Goal: Book appointment/travel/reservation

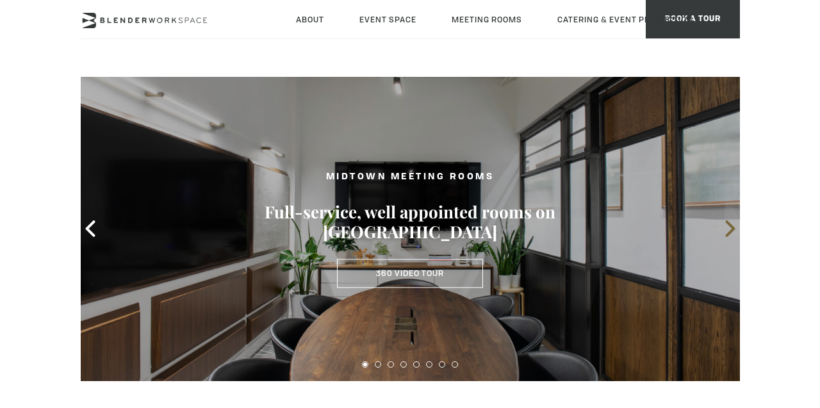
click at [733, 223] on icon at bounding box center [730, 228] width 17 height 17
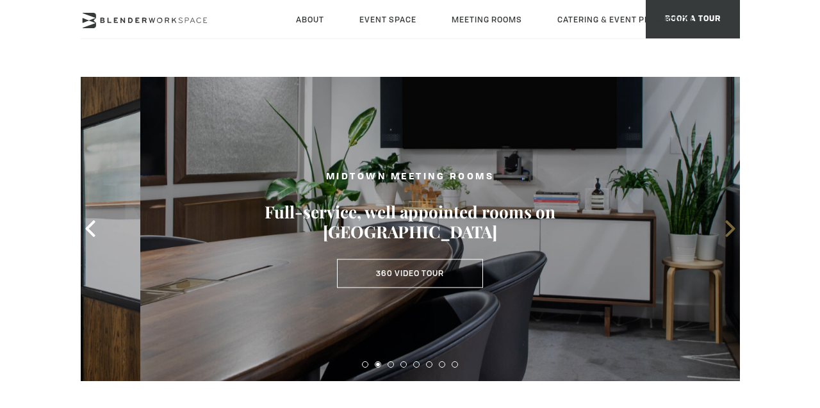
click at [733, 223] on icon at bounding box center [730, 228] width 17 height 17
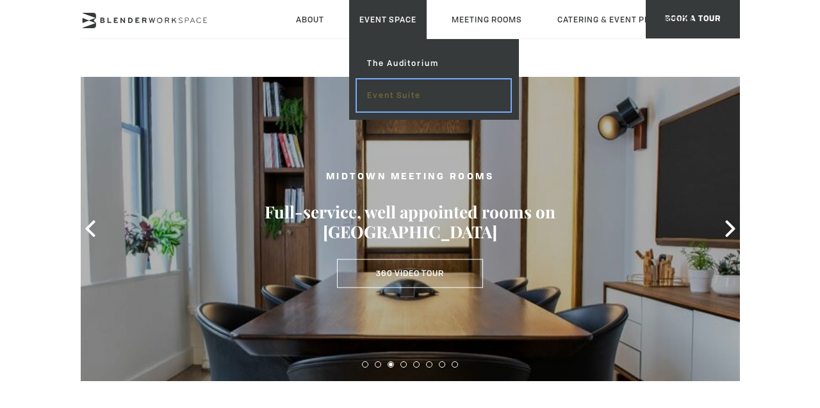
click at [394, 103] on link "Event Suite" at bounding box center [433, 95] width 153 height 32
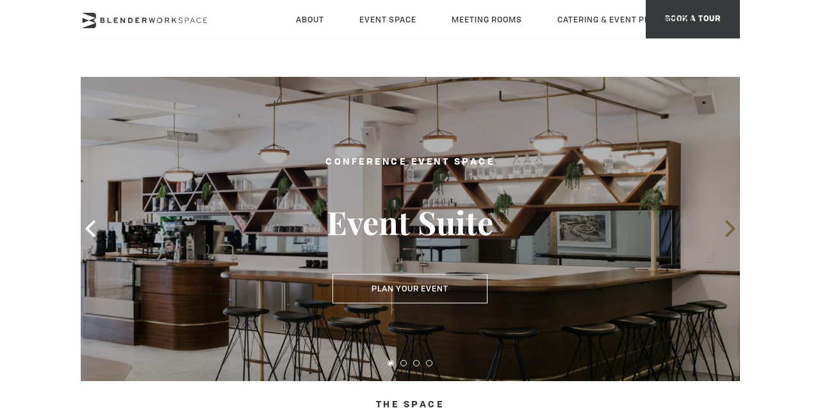
click at [727, 234] on icon at bounding box center [731, 228] width 10 height 17
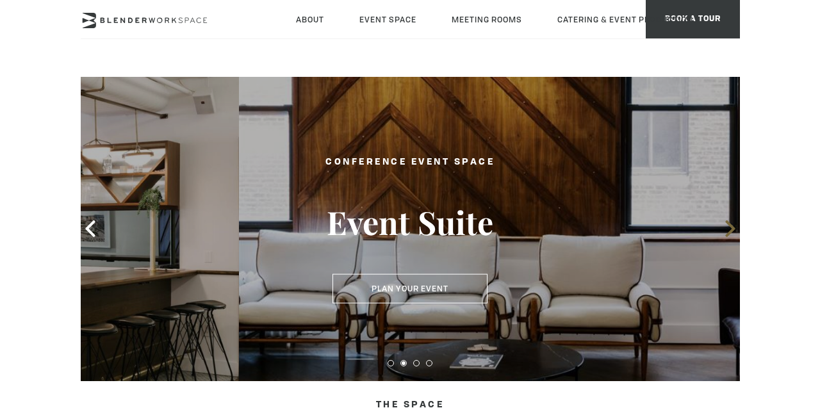
click at [727, 234] on icon at bounding box center [731, 228] width 10 height 17
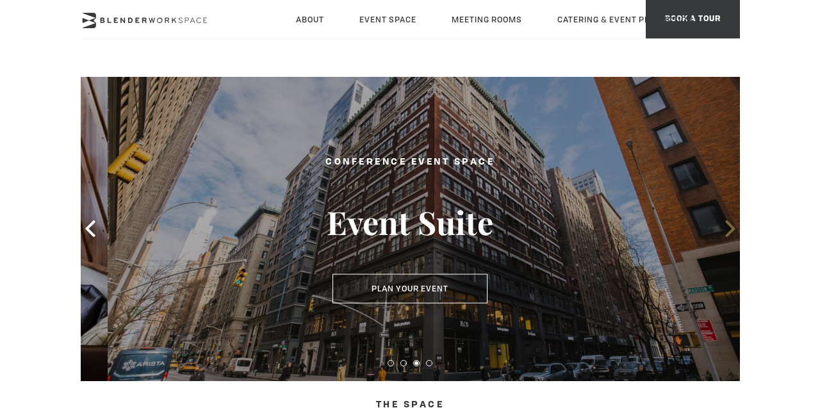
click at [727, 234] on icon at bounding box center [731, 228] width 10 height 17
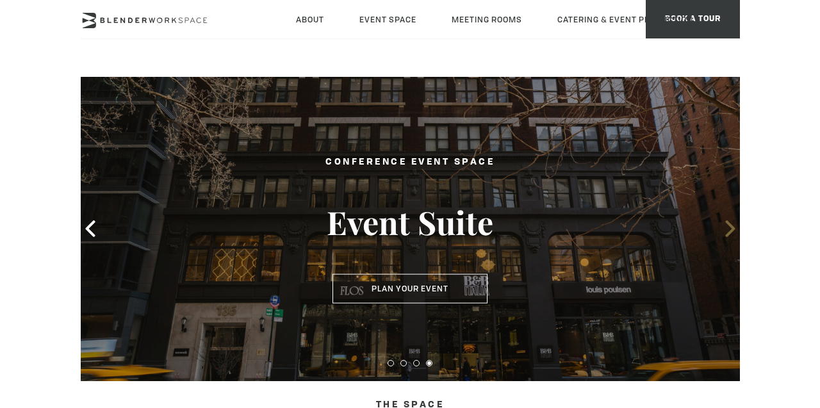
click at [727, 234] on icon at bounding box center [731, 228] width 10 height 17
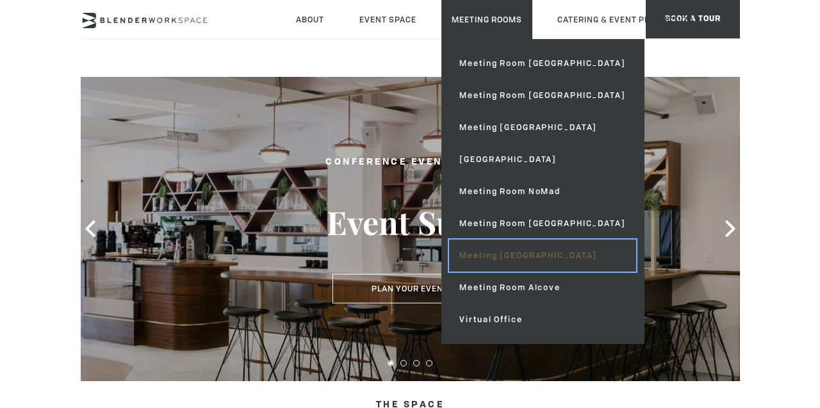
click at [516, 262] on link "Meeting [GEOGRAPHIC_DATA]" at bounding box center [542, 256] width 187 height 32
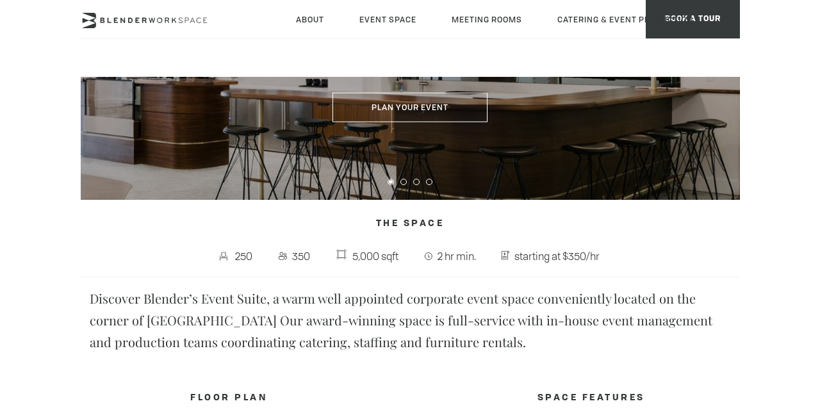
scroll to position [523, 0]
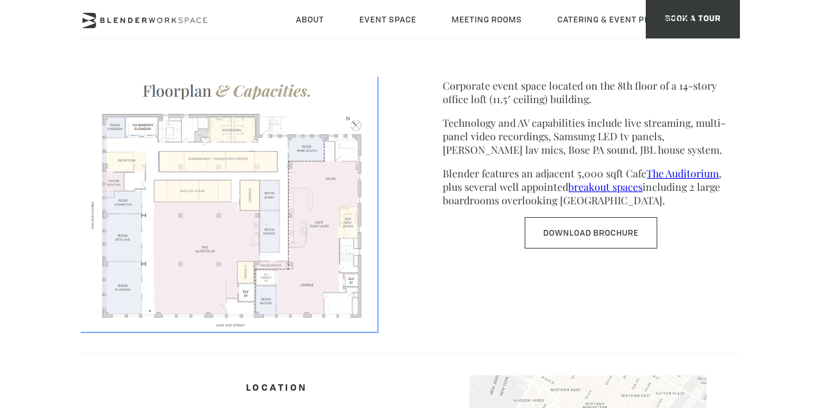
click at [275, 267] on img at bounding box center [229, 202] width 297 height 258
